Goal: Transaction & Acquisition: Purchase product/service

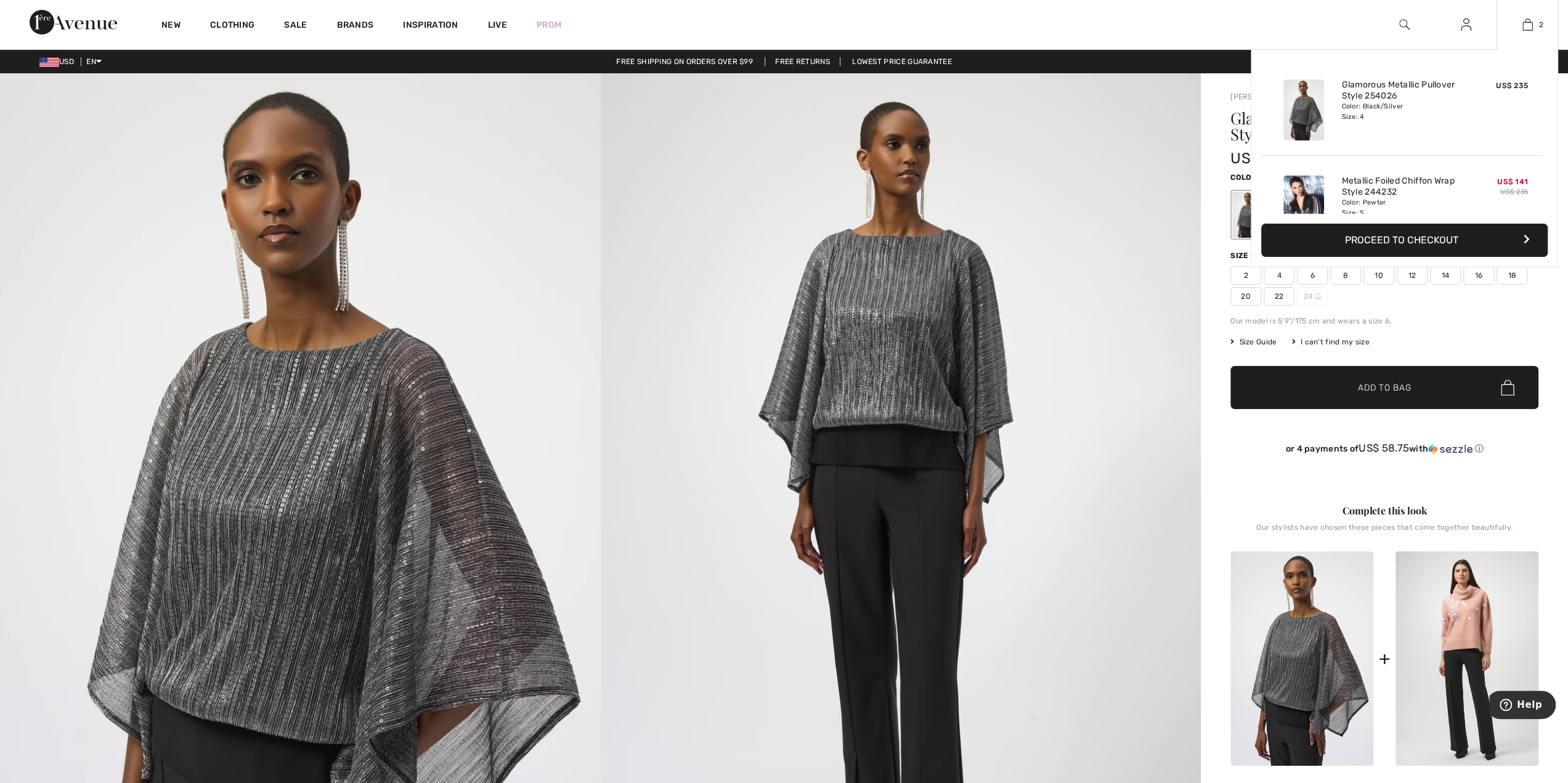
click at [1381, 104] on div "Color: Black/Silver Size: 4" at bounding box center [1402, 111] width 121 height 20
click at [1392, 135] on div "Glamorous Metallic Pullover Style 254026 Color: Black/Silver Size: 4" at bounding box center [1402, 110] width 131 height 71
click at [1349, 238] on button "Proceed to Checkout" at bounding box center [1405, 240] width 286 height 33
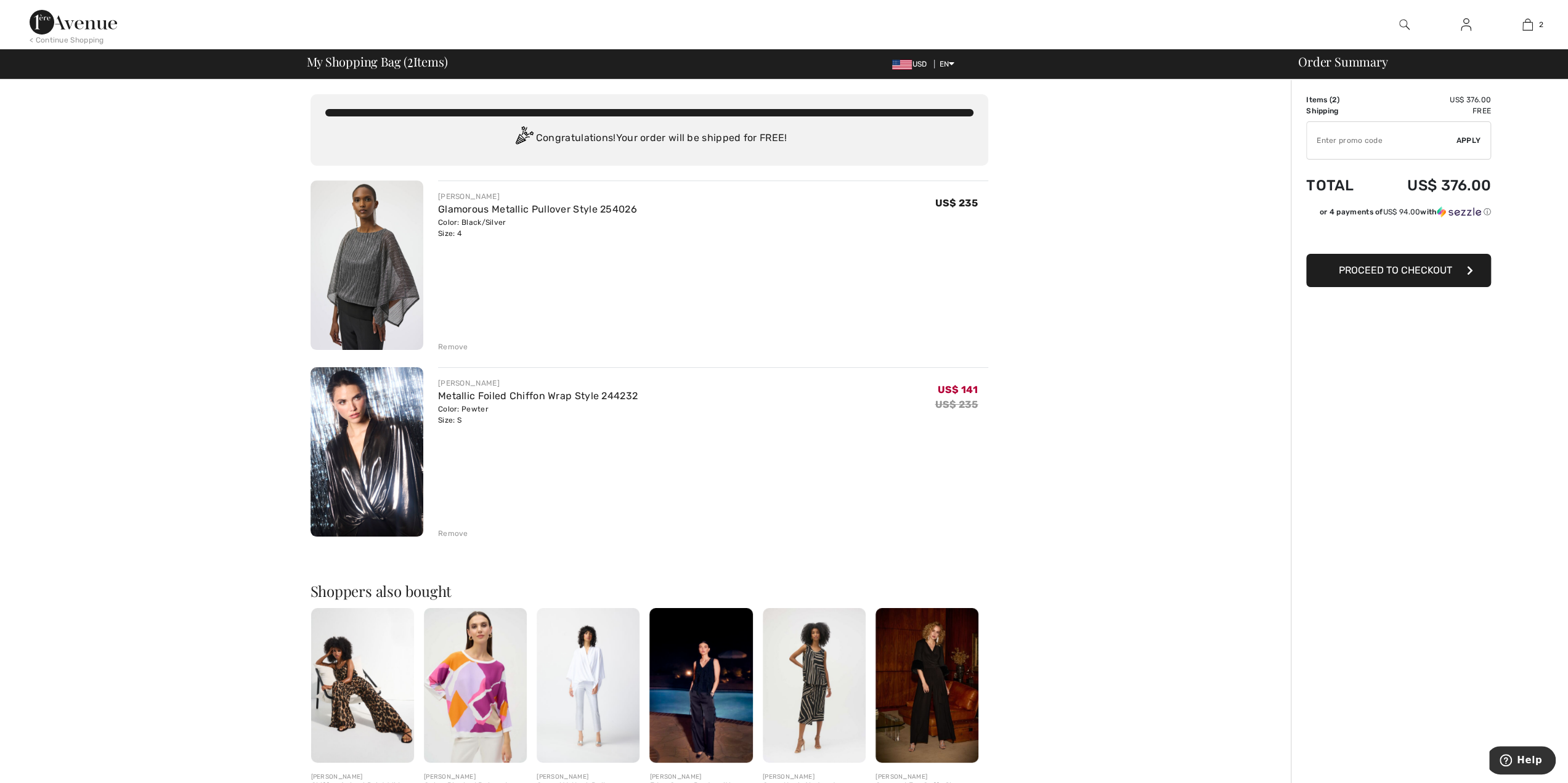
click at [455, 345] on div "Remove" at bounding box center [453, 347] width 30 height 11
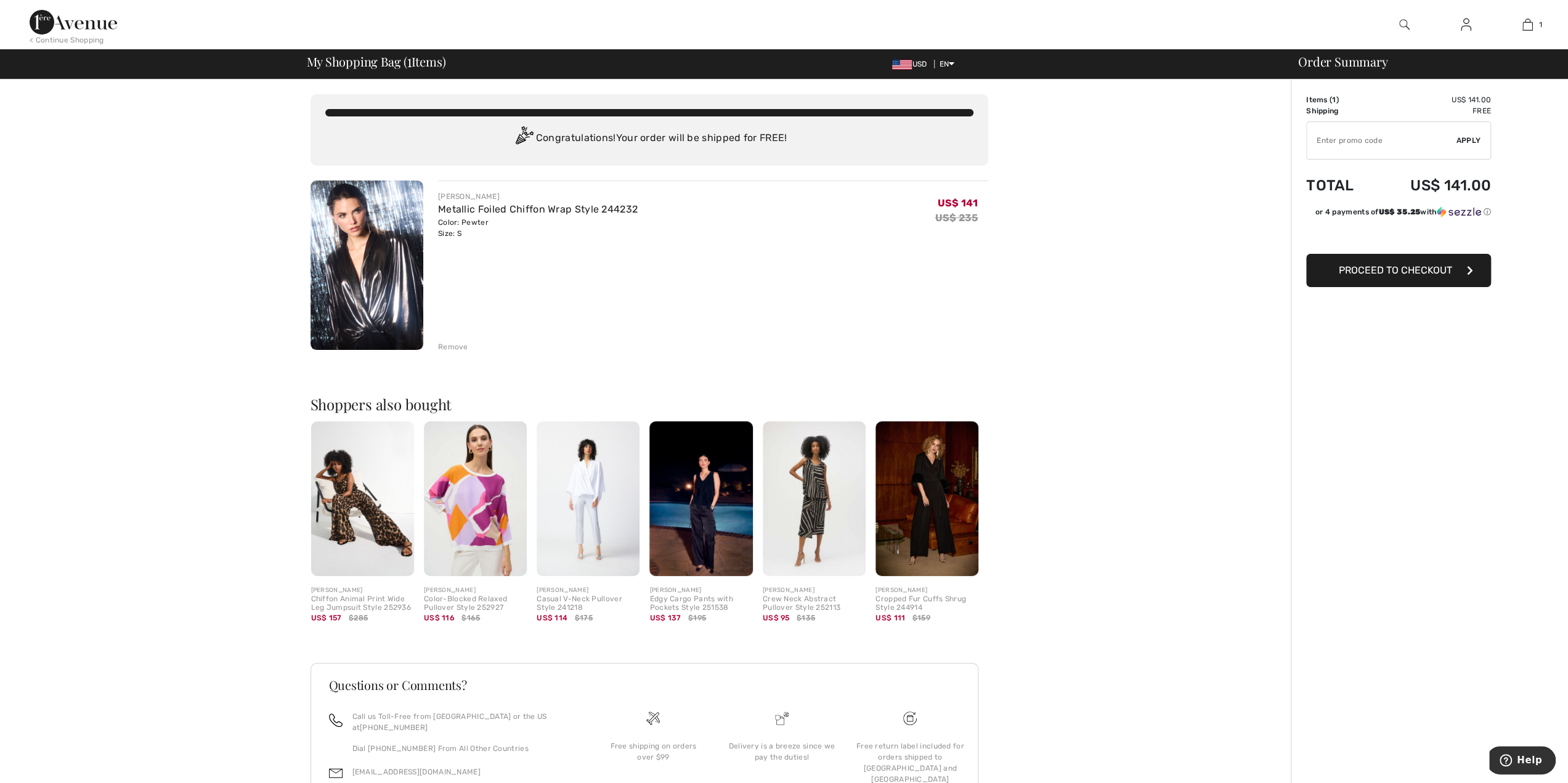
click at [1362, 273] on span "Proceed to Checkout" at bounding box center [1396, 270] width 114 height 12
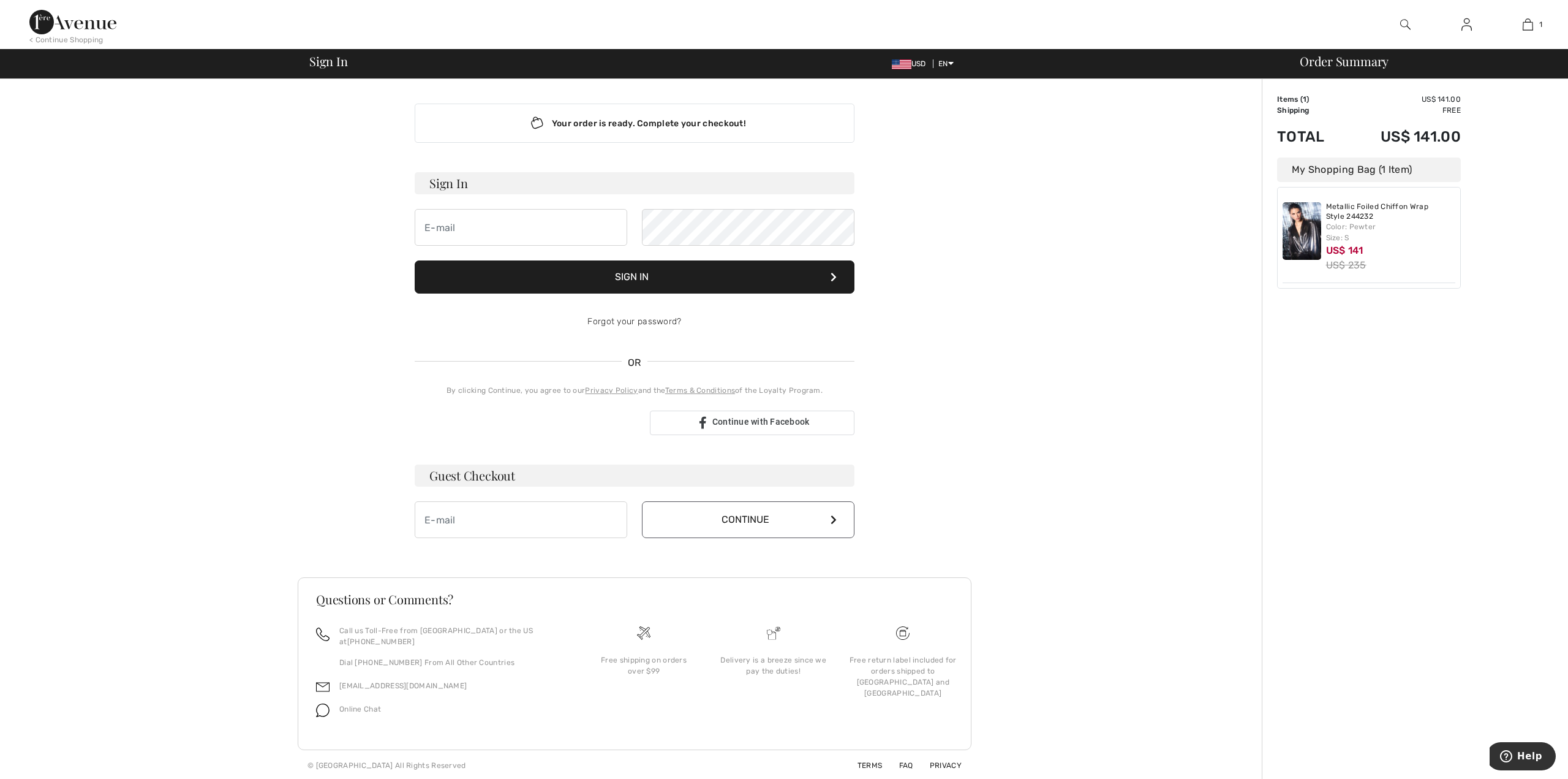
type input "icureem@comcast.net"
click at [649, 274] on button "Sign In" at bounding box center [634, 277] width 440 height 33
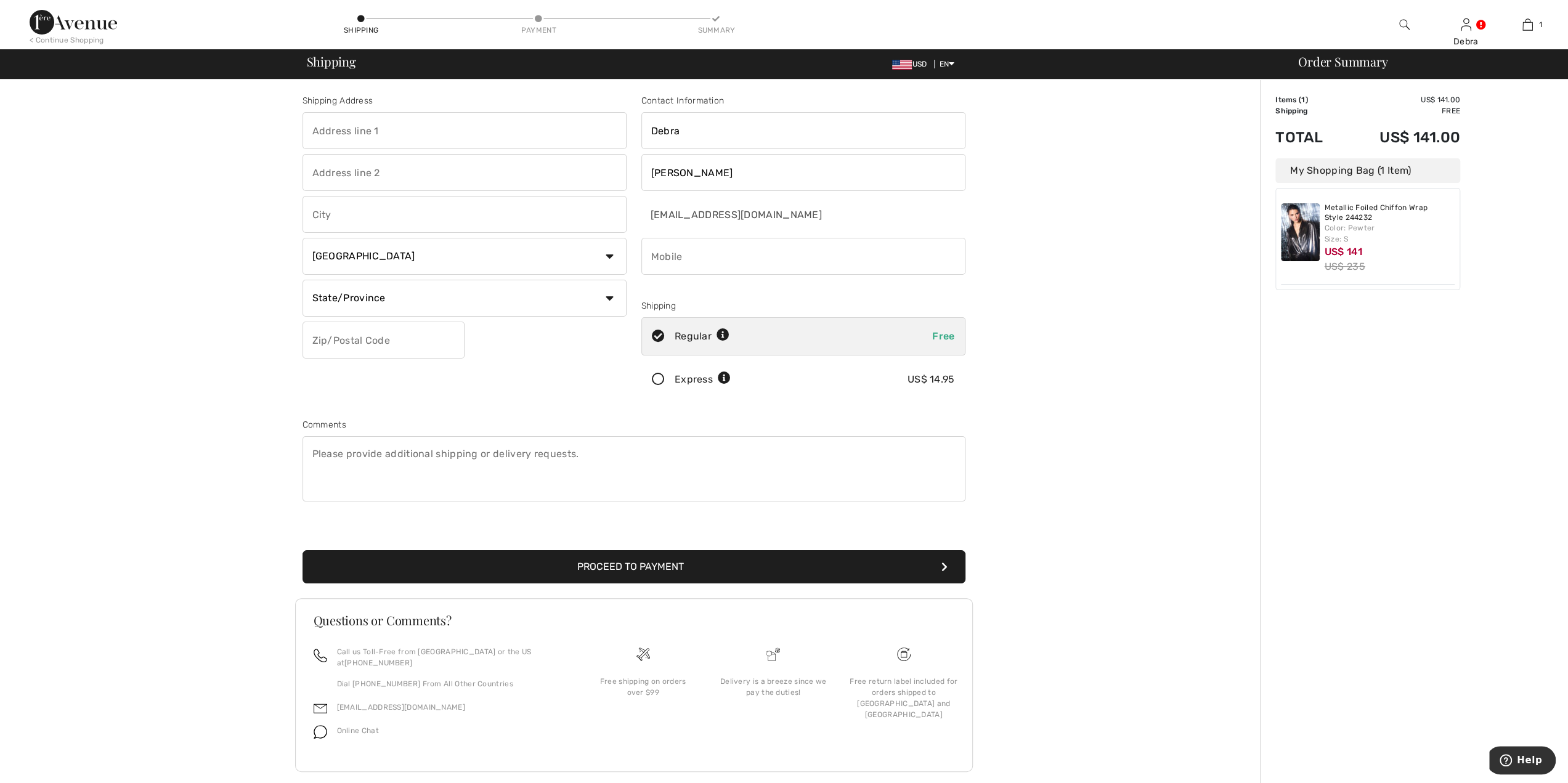
scroll to position [6, 0]
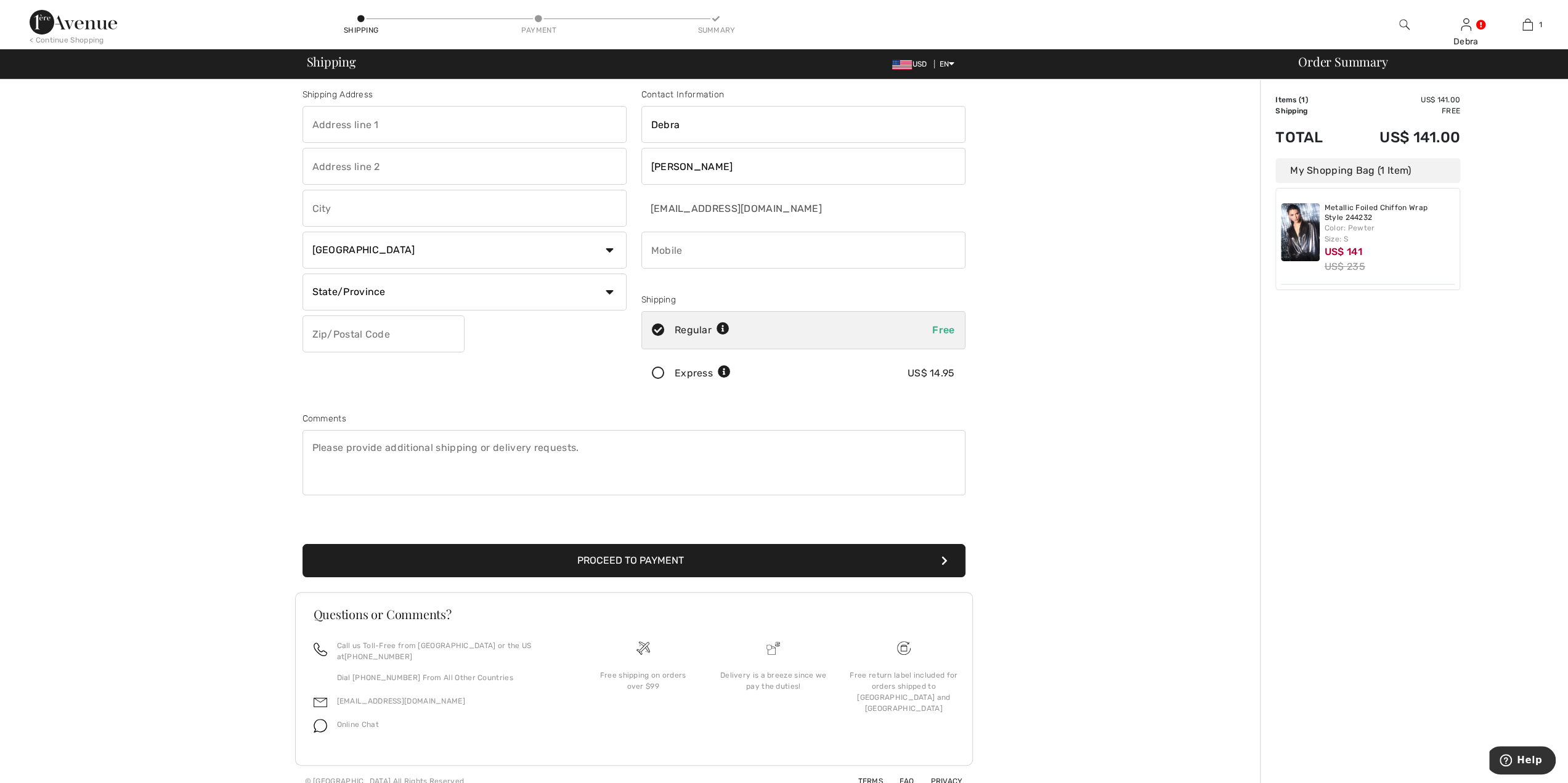
click at [623, 560] on button "Proceed to Payment" at bounding box center [634, 560] width 663 height 33
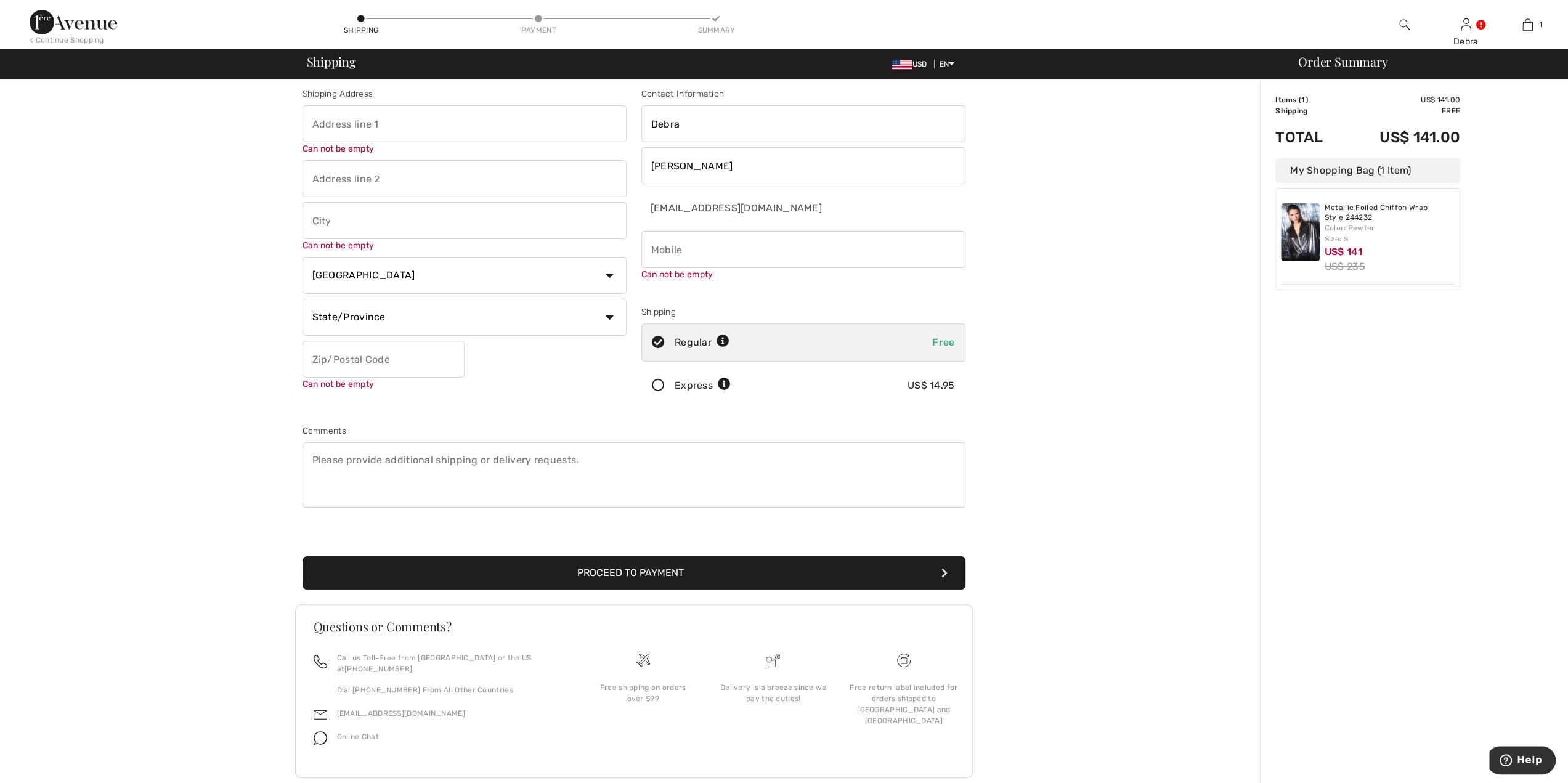
scroll to position [13, 0]
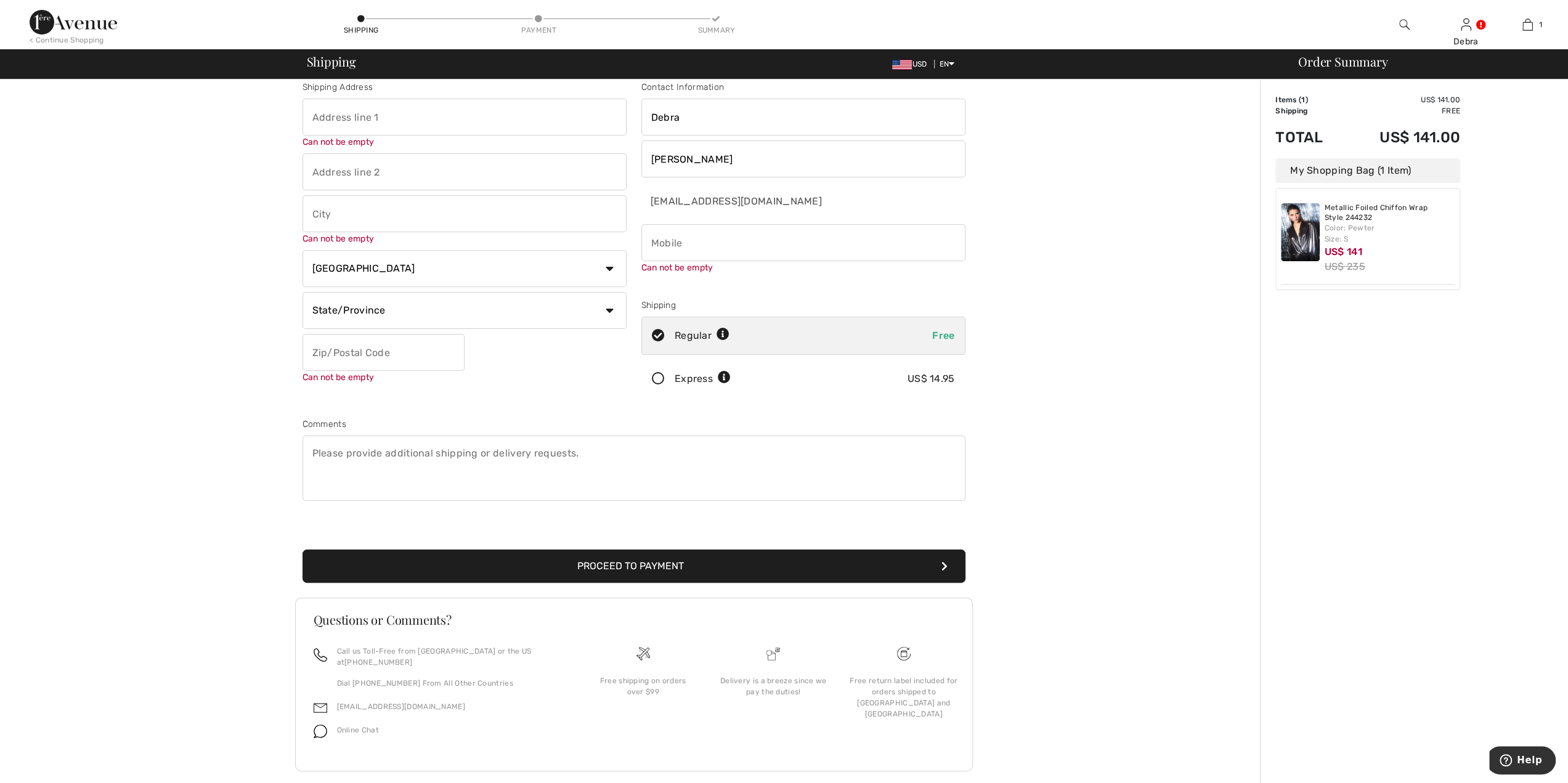
click at [695, 233] on input "phone" at bounding box center [803, 242] width 324 height 37
type input "7734578293"
type input "[STREET_ADDRESS][PERSON_NAME]"
type input "Chicago"
select select "US"
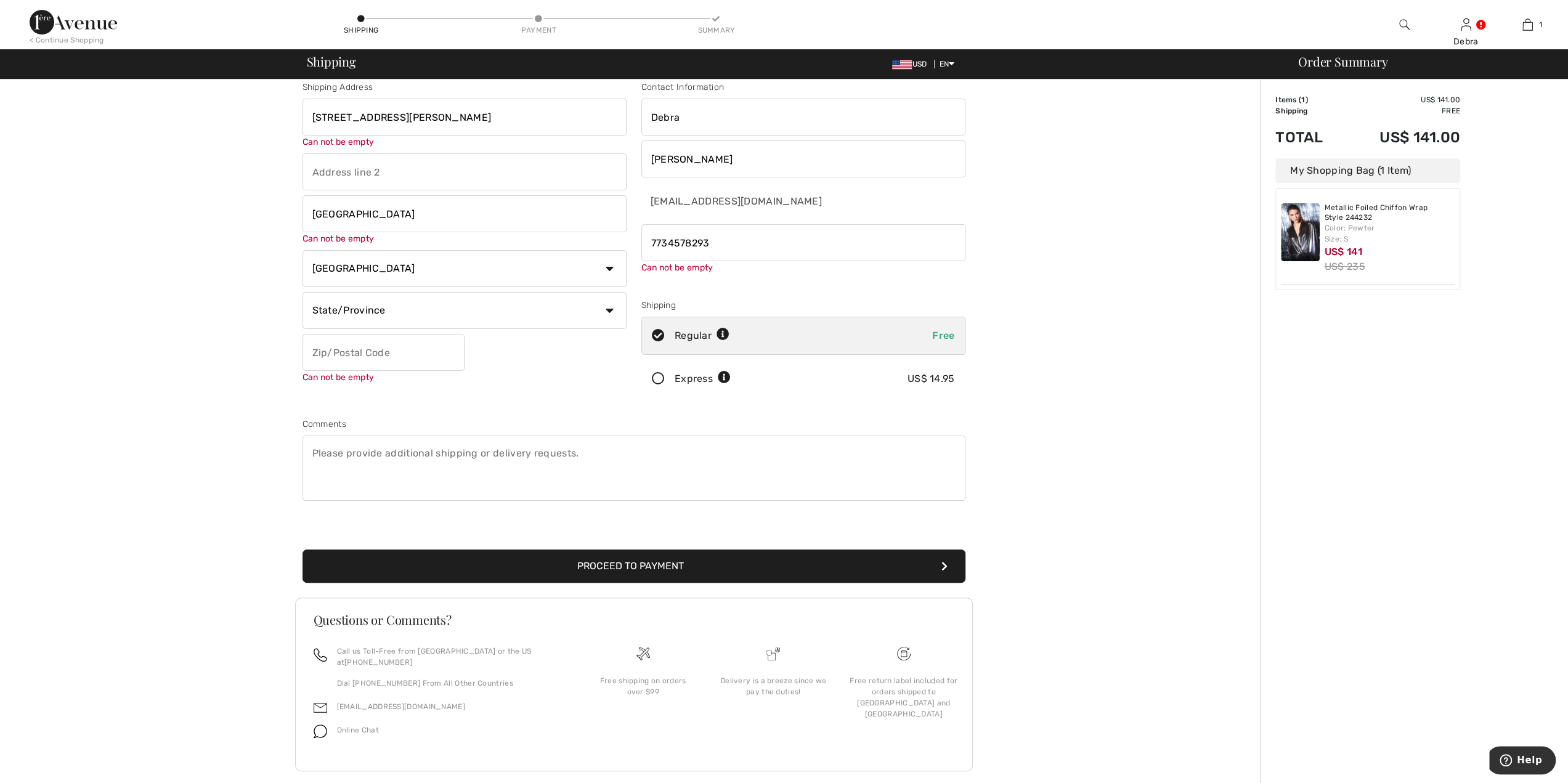
select select "IL"
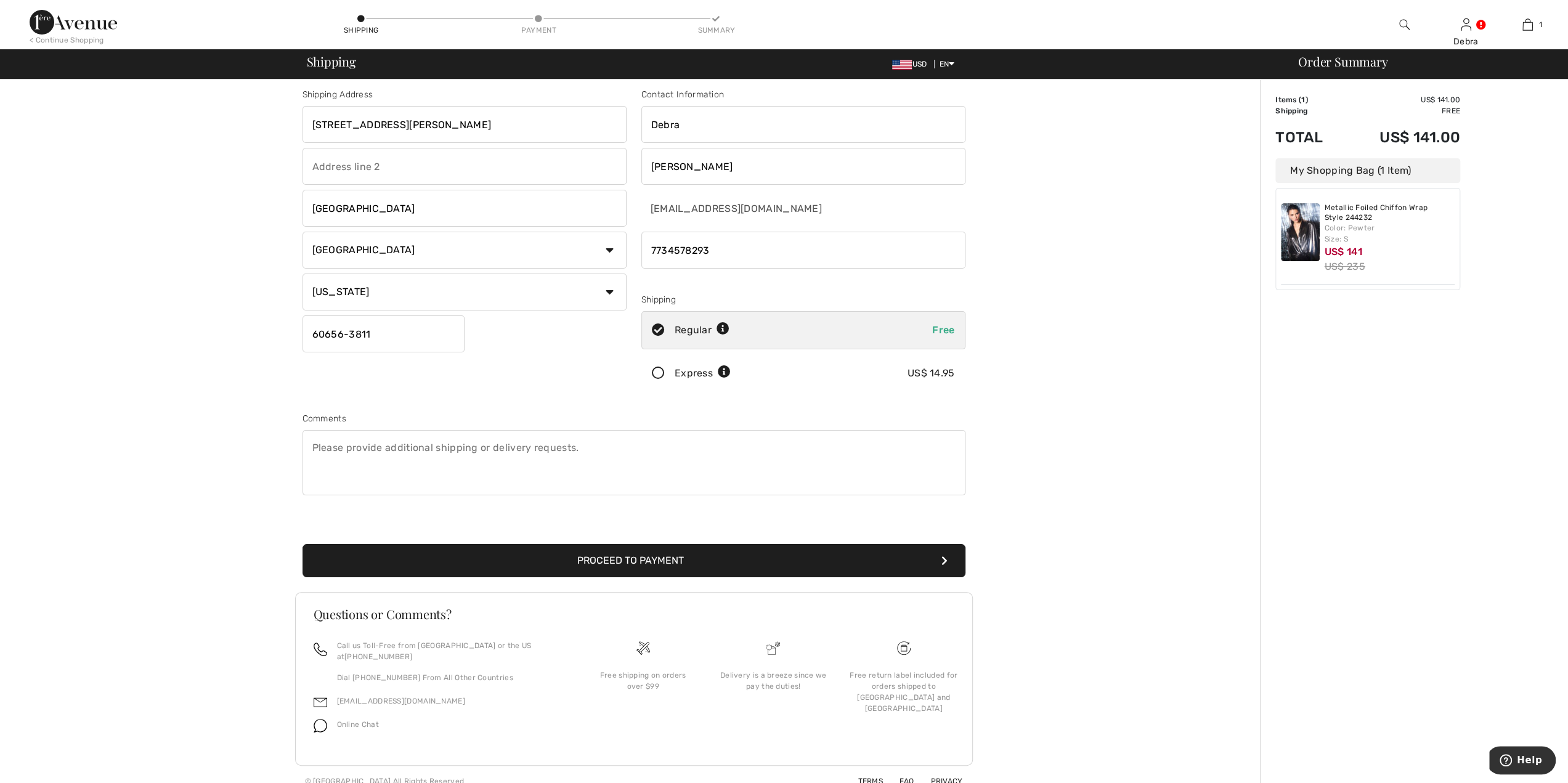
type input "606563811"
click at [640, 556] on button "Proceed to Payment" at bounding box center [634, 560] width 663 height 33
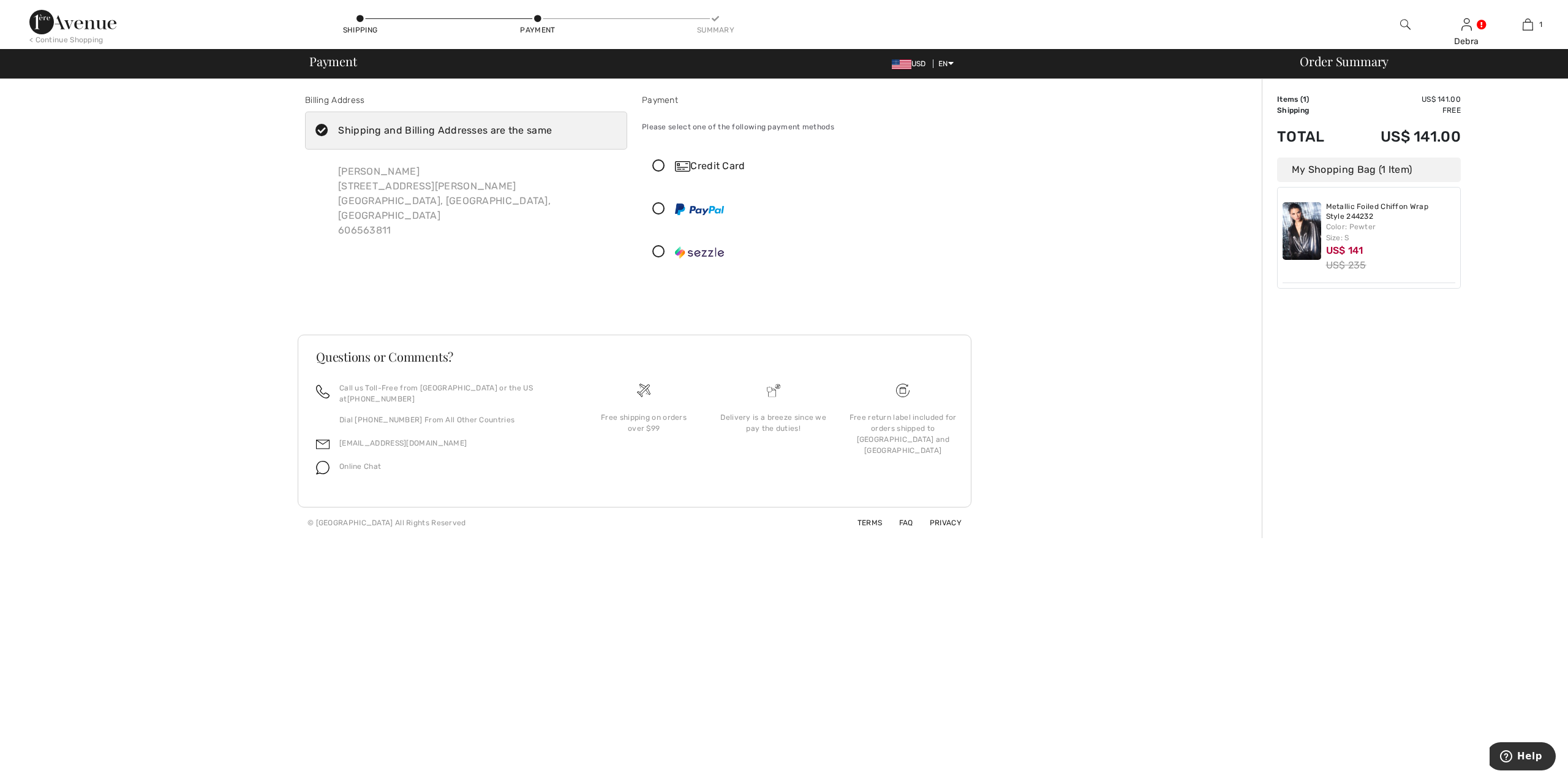
click at [660, 166] on icon at bounding box center [659, 166] width 33 height 13
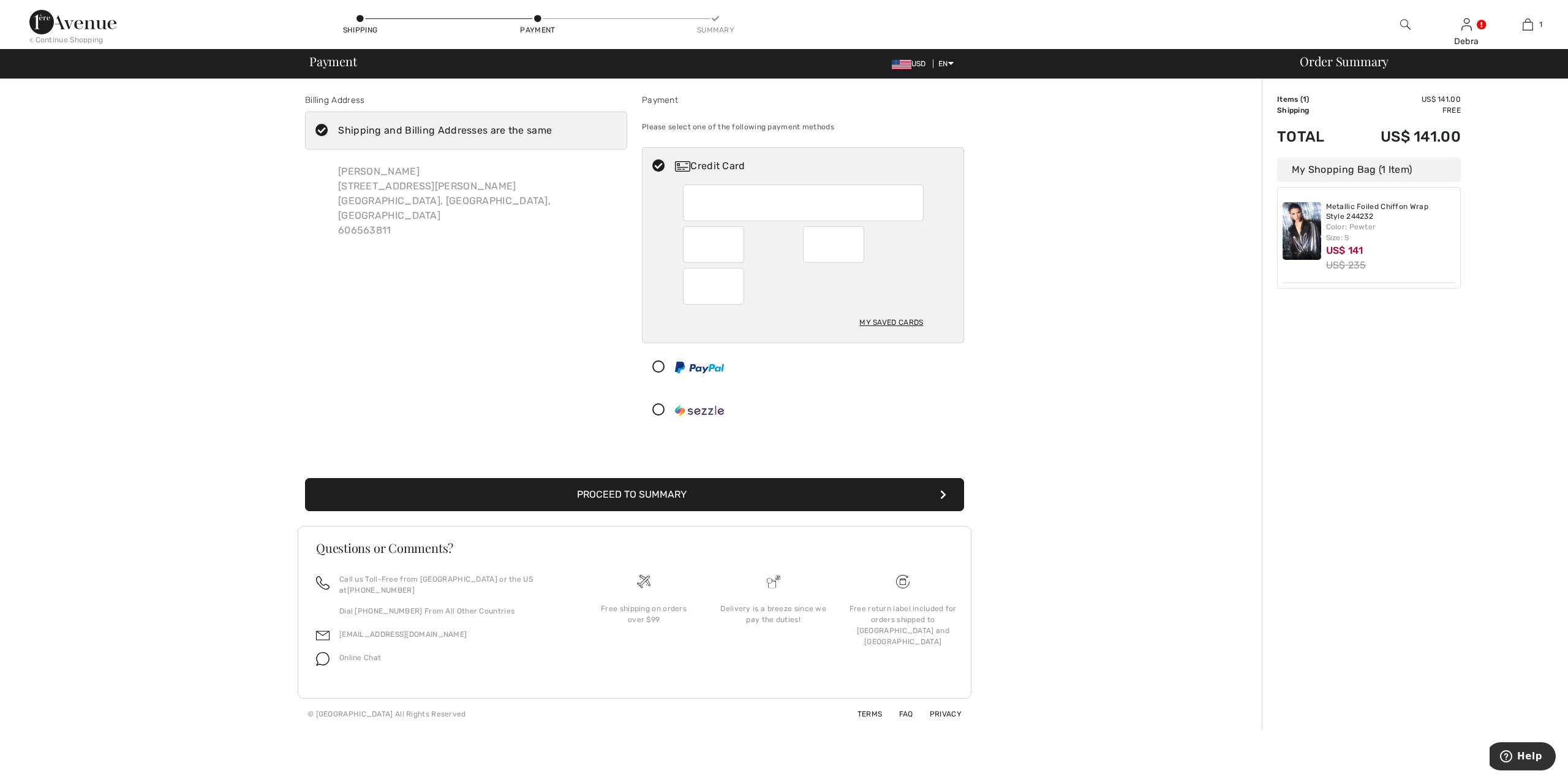
click at [663, 495] on button "Proceed to Summary" at bounding box center [634, 495] width 659 height 33
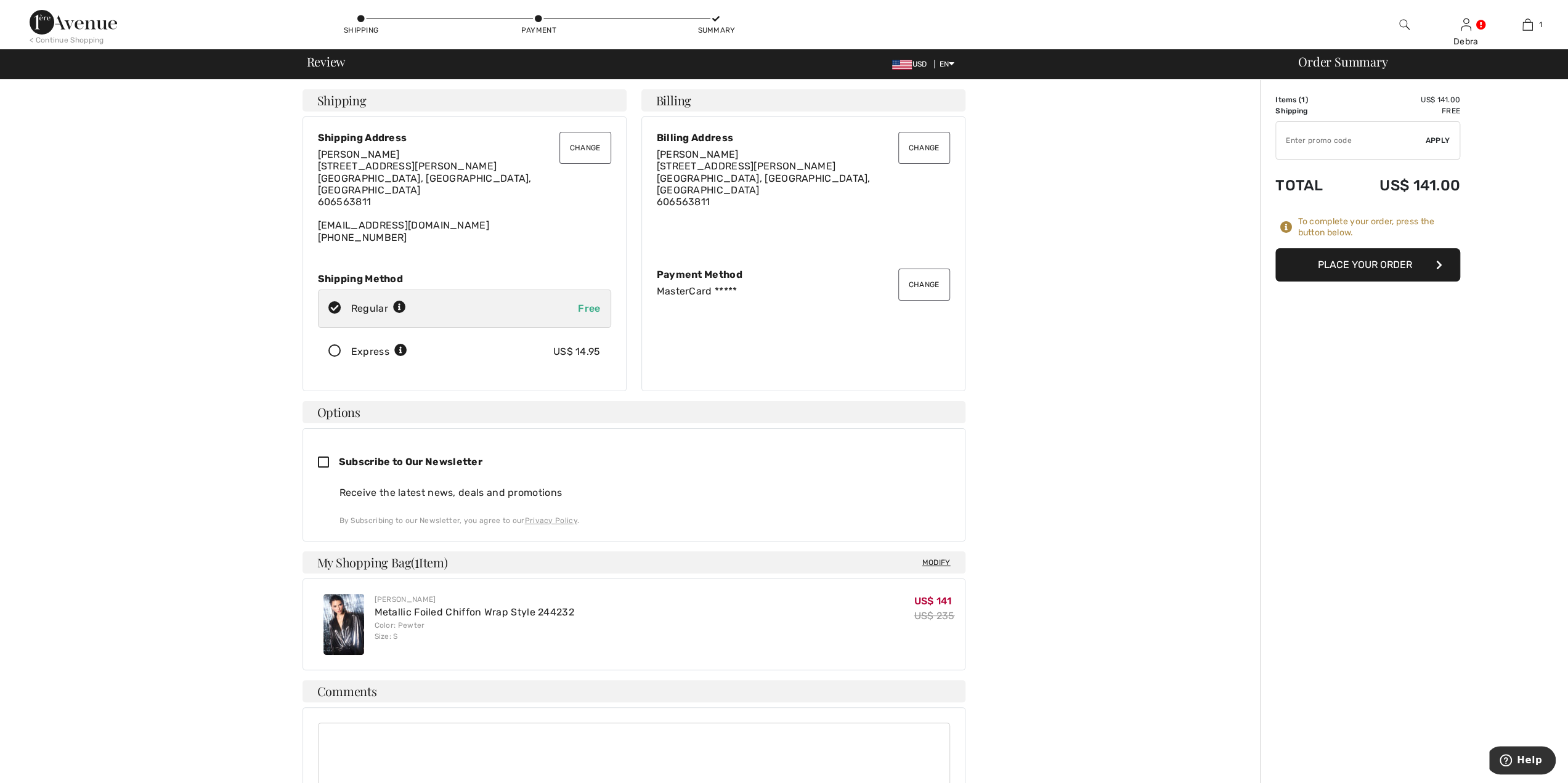
click at [1336, 266] on button "Place Your Order" at bounding box center [1367, 264] width 185 height 33
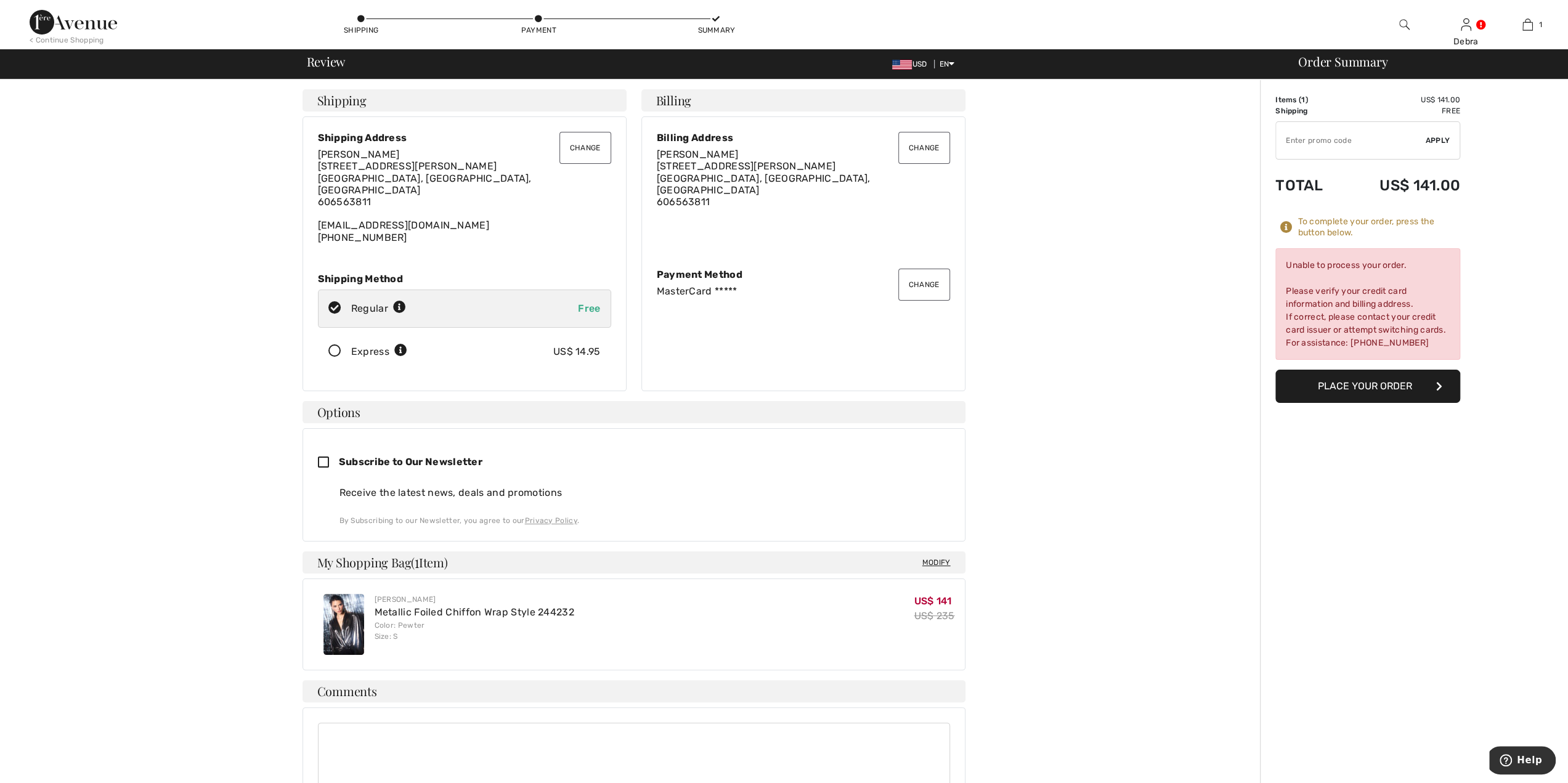
click at [921, 278] on button "Change" at bounding box center [924, 285] width 52 height 32
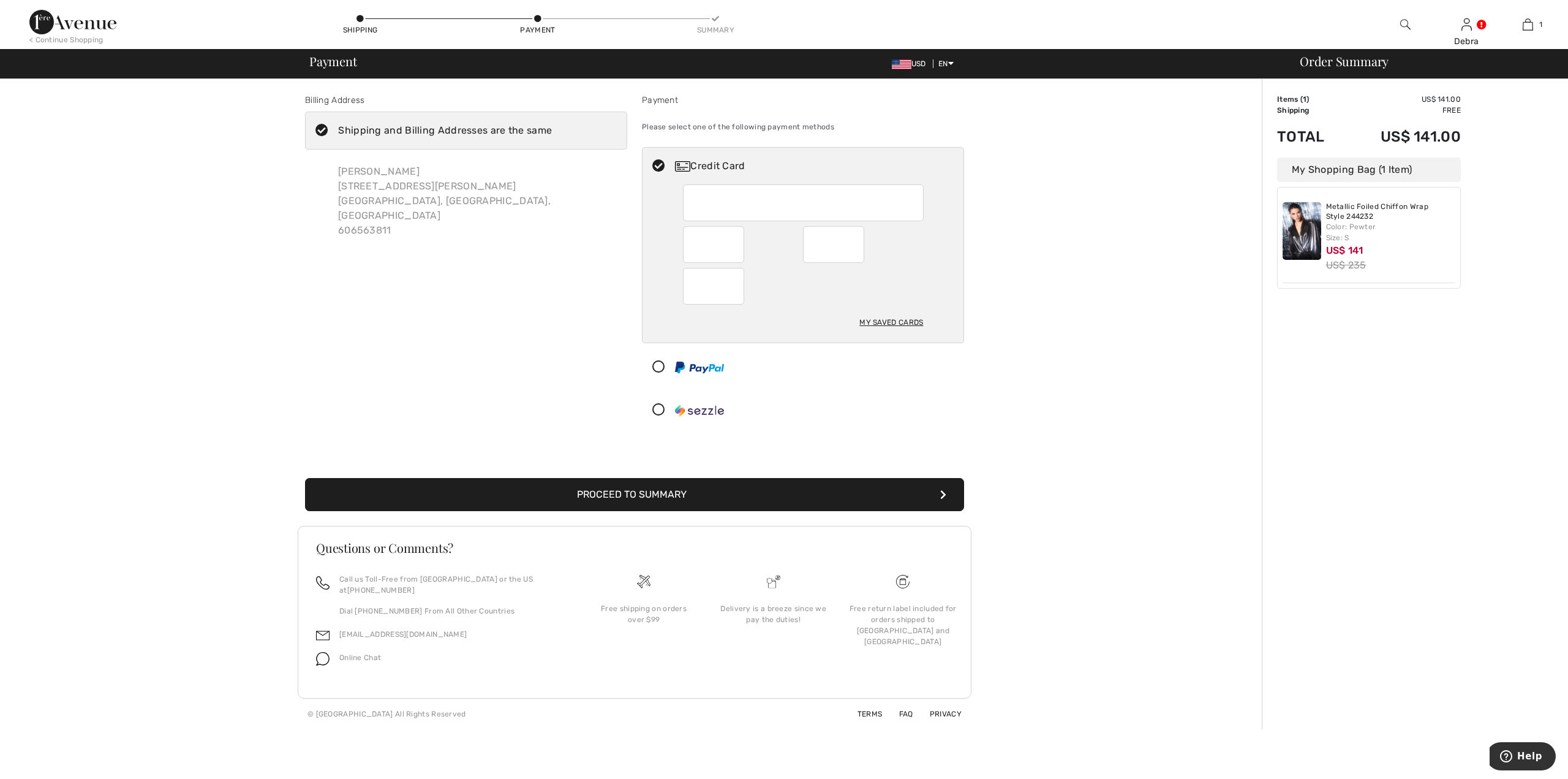
click at [713, 492] on button "Proceed to Summary" at bounding box center [634, 495] width 659 height 33
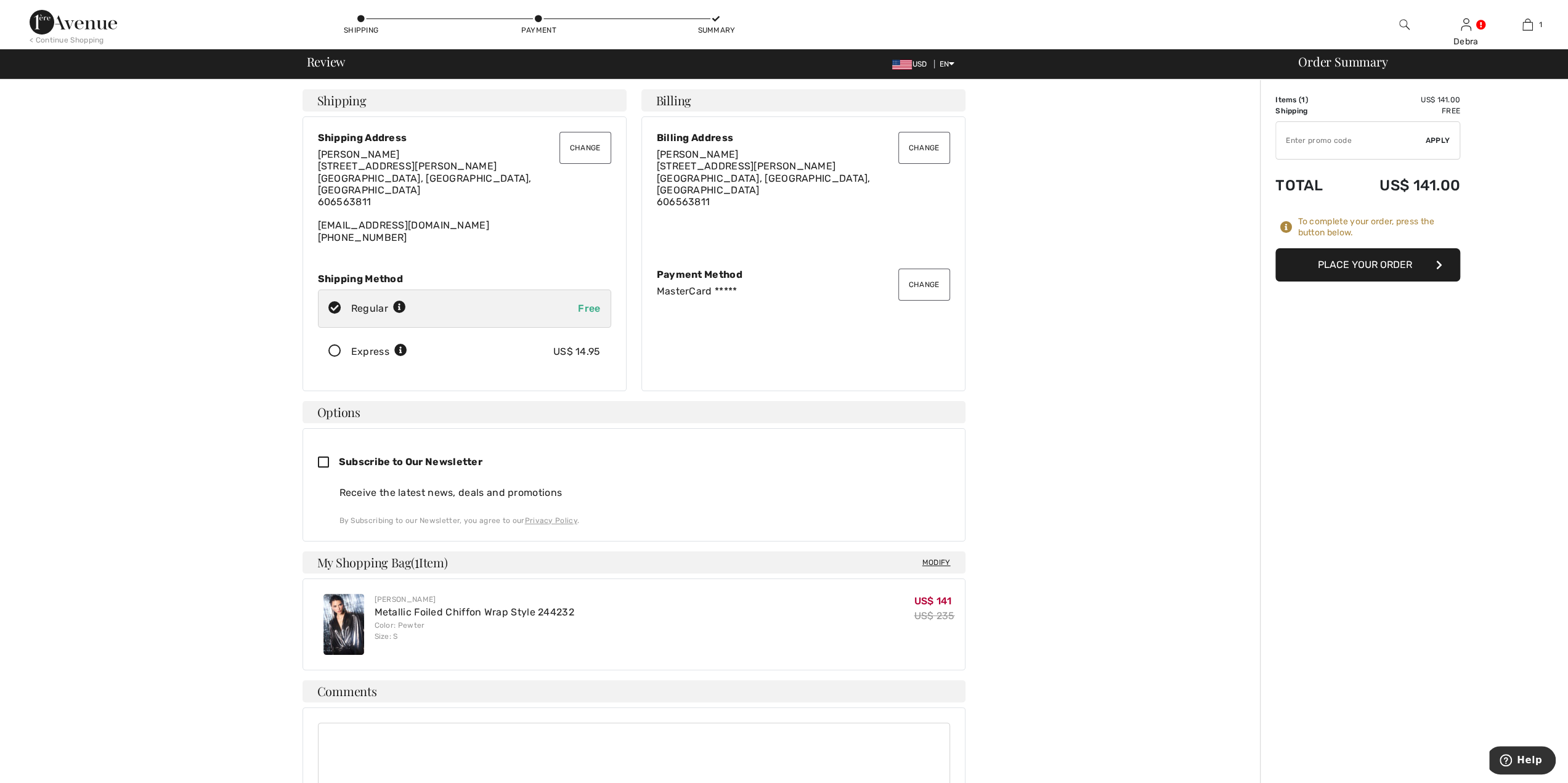
click at [1326, 269] on button "Place Your Order" at bounding box center [1367, 264] width 185 height 33
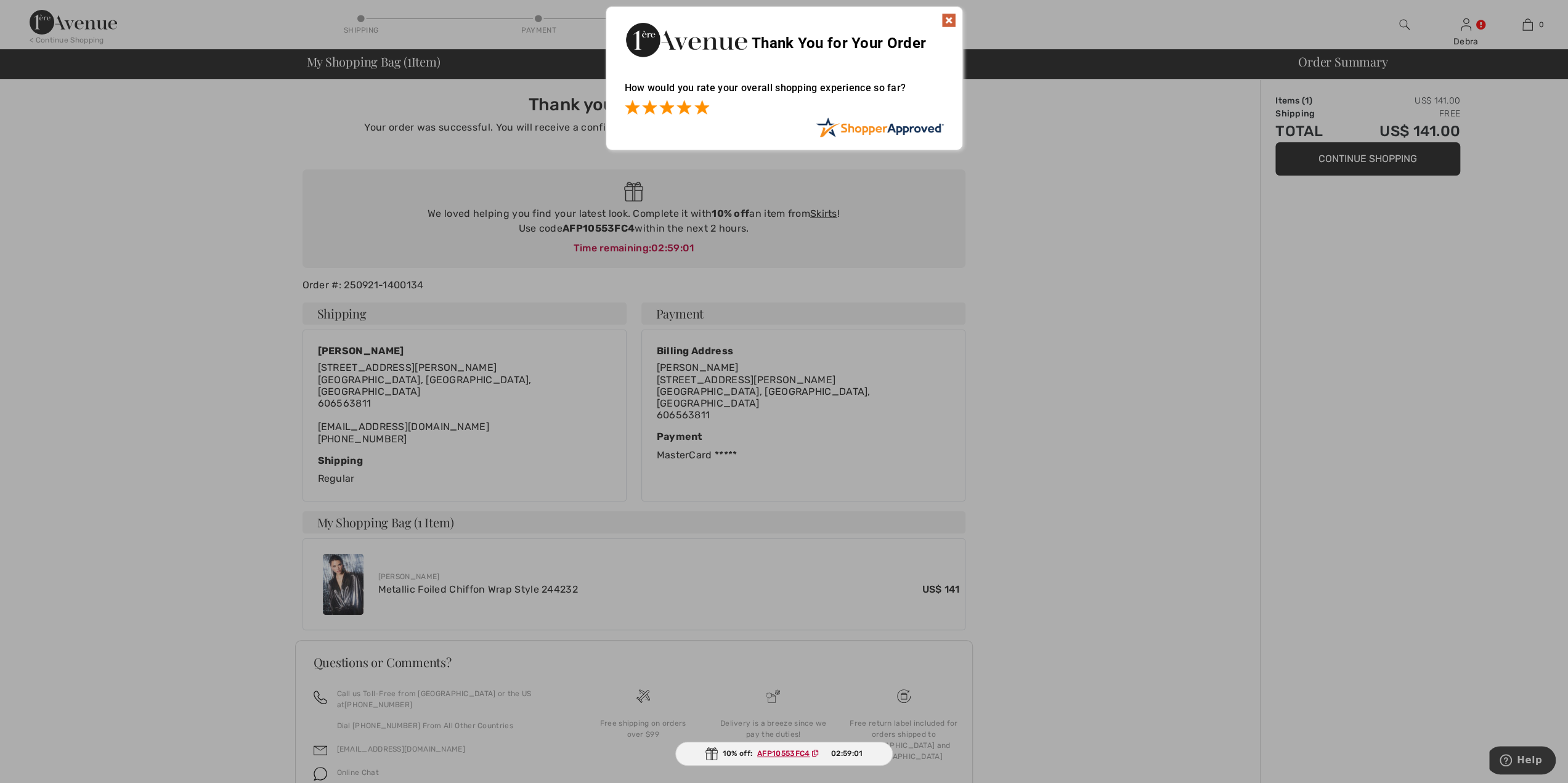
click at [697, 106] on span at bounding box center [701, 107] width 15 height 15
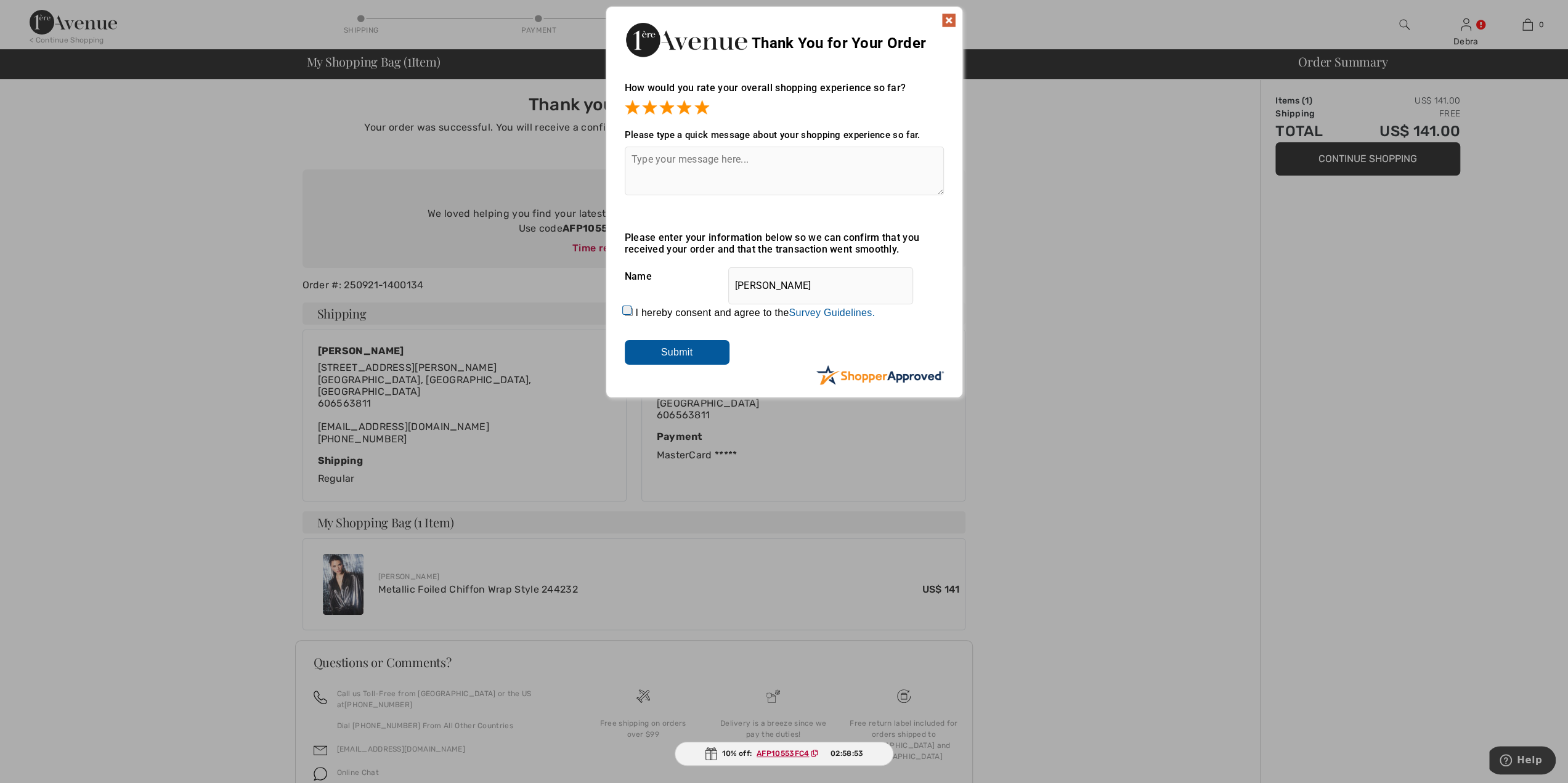
drag, startPoint x: 705, startPoint y: 354, endPoint x: 741, endPoint y: 343, distance: 37.6
click at [705, 354] on input "Submit" at bounding box center [677, 352] width 105 height 25
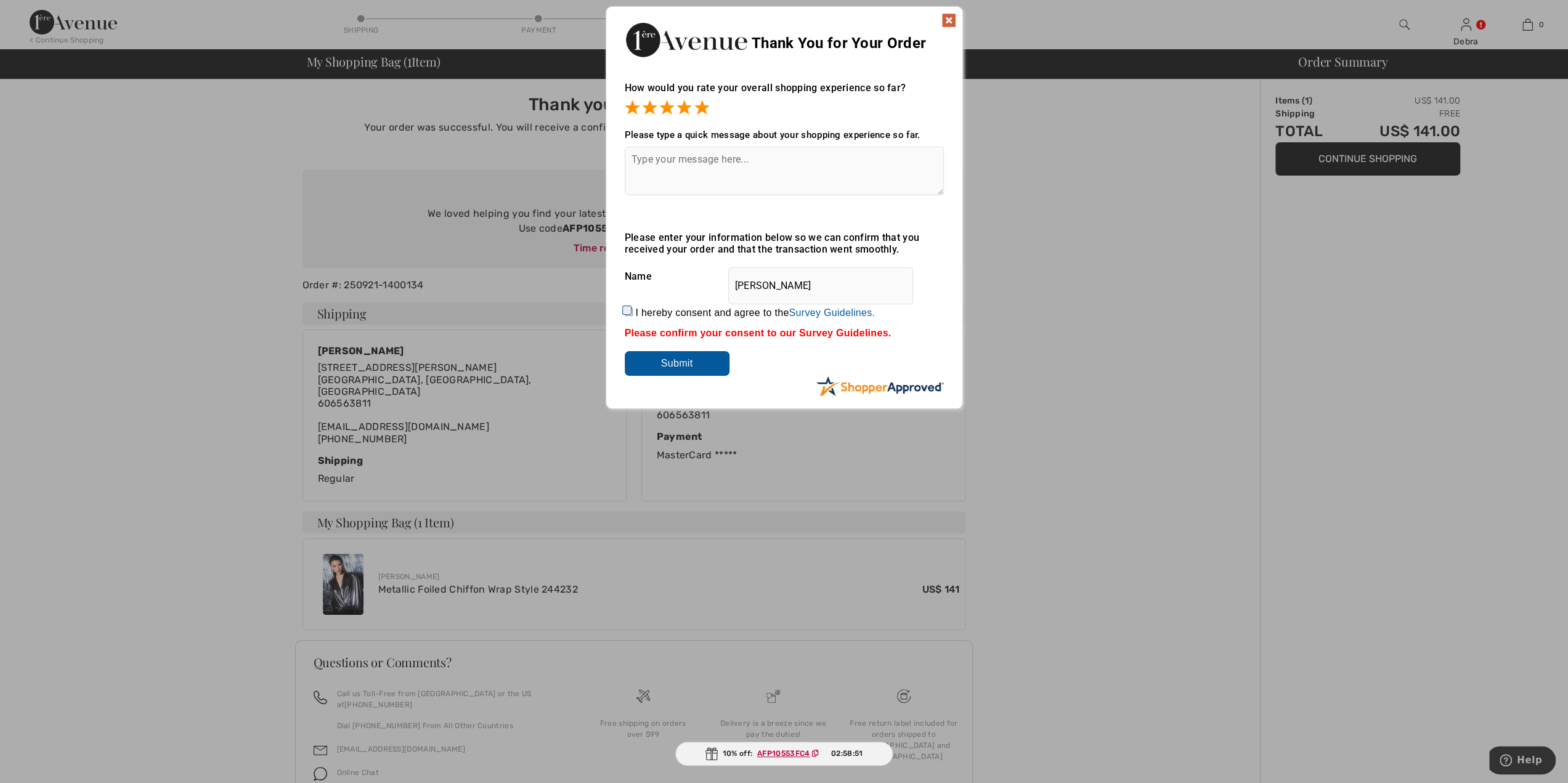
click at [948, 18] on img at bounding box center [948, 20] width 15 height 15
